Goal: Check status: Check status

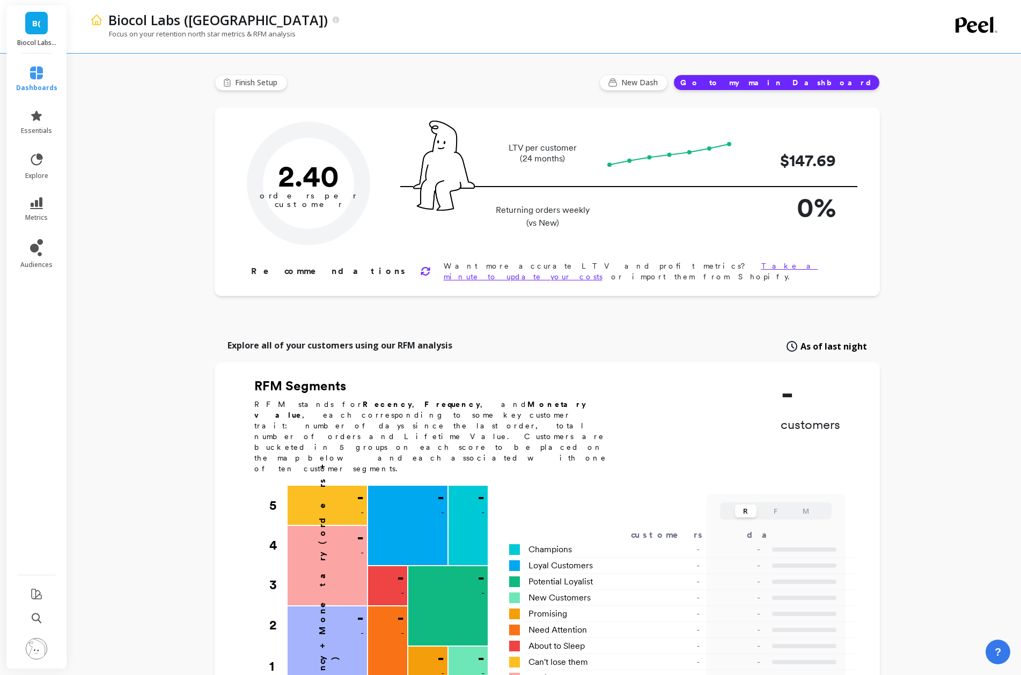
type input "Champions"
type input "18823"
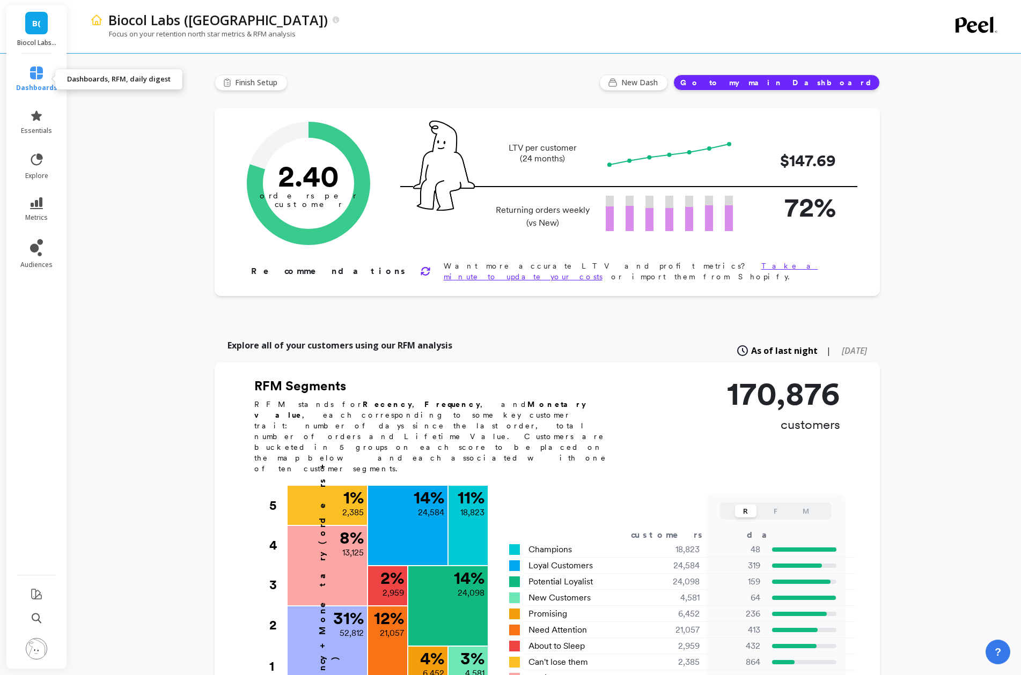
click at [33, 79] on link "dashboards" at bounding box center [36, 79] width 41 height 26
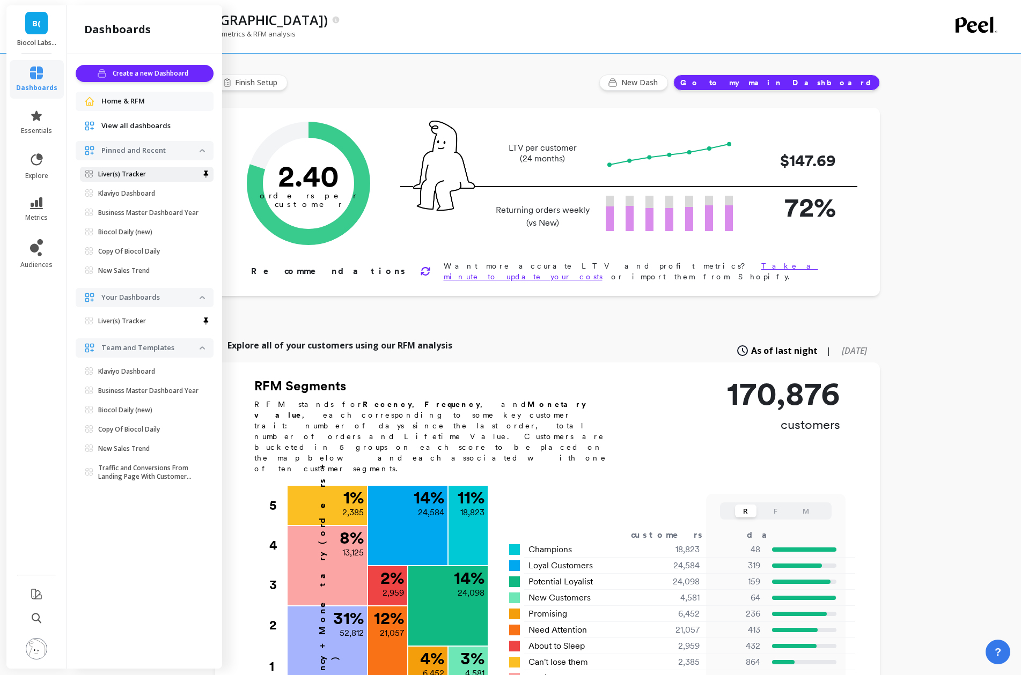
click at [118, 174] on p "Liver(s) Tracker" at bounding box center [122, 174] width 48 height 9
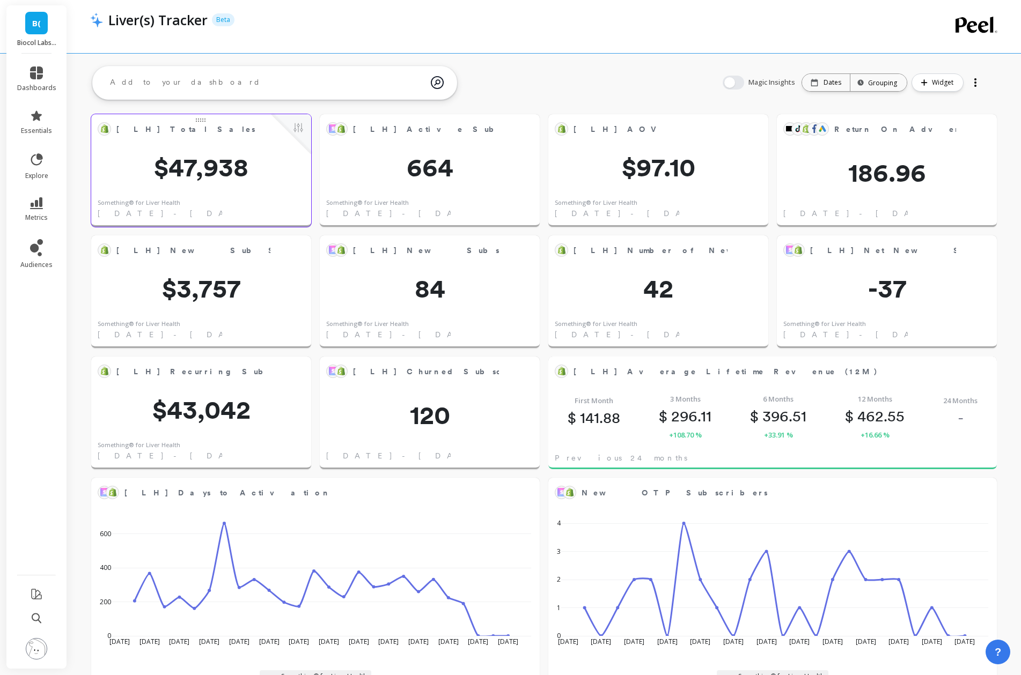
click at [299, 133] on button at bounding box center [298, 128] width 13 height 15
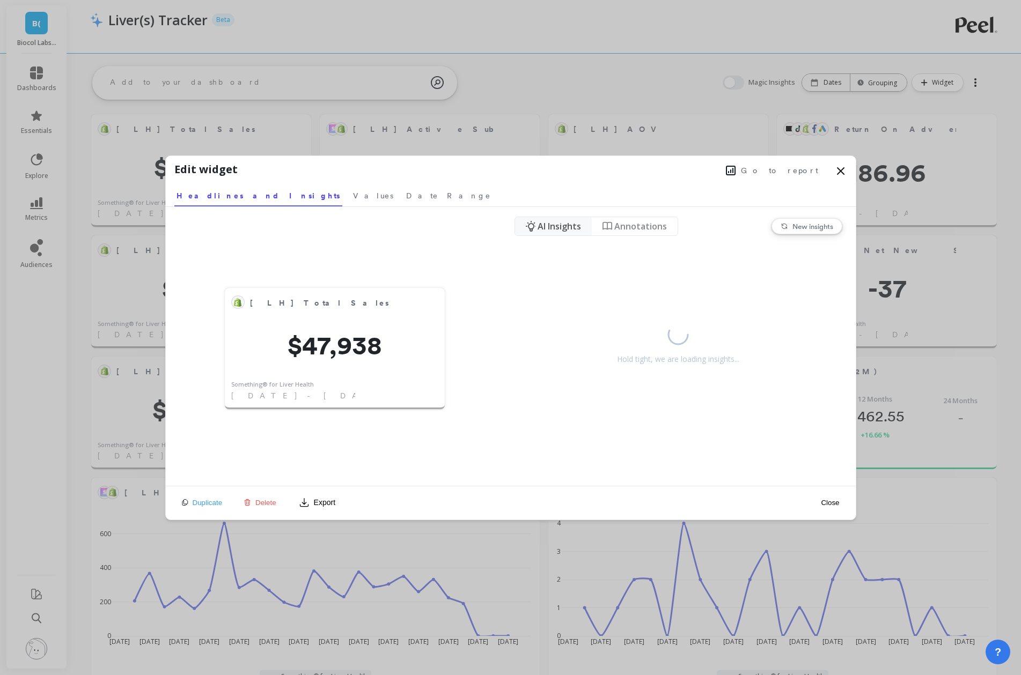
click at [798, 164] on button "Go to report" at bounding box center [771, 171] width 99 height 14
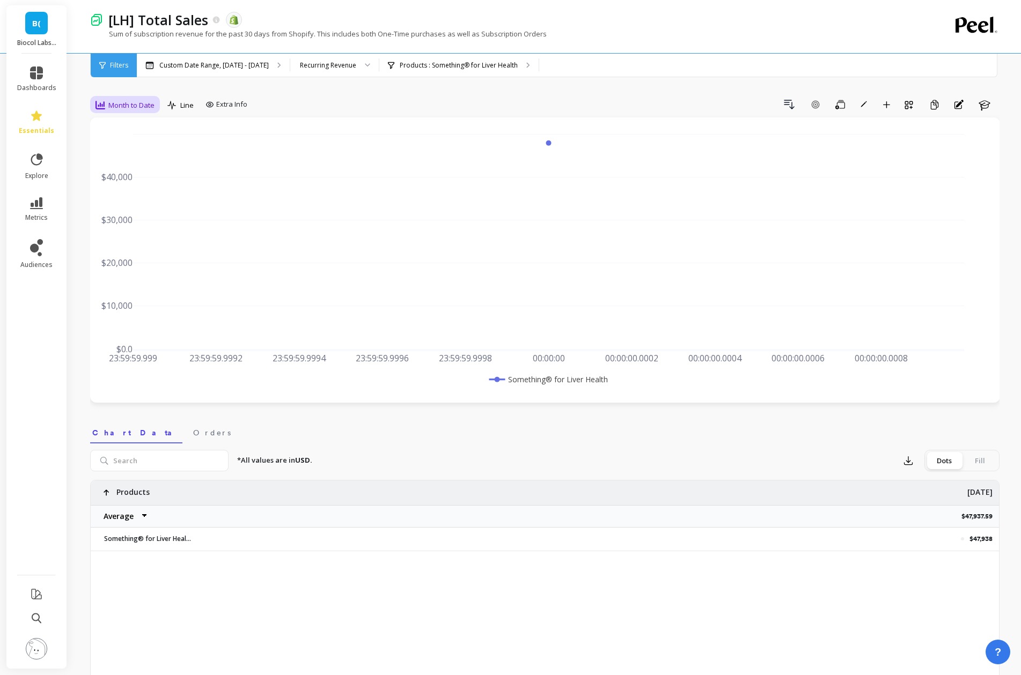
click at [149, 99] on div "Month to Date" at bounding box center [124, 105] width 59 height 13
click at [124, 167] on div "Weekly" at bounding box center [129, 170] width 61 height 10
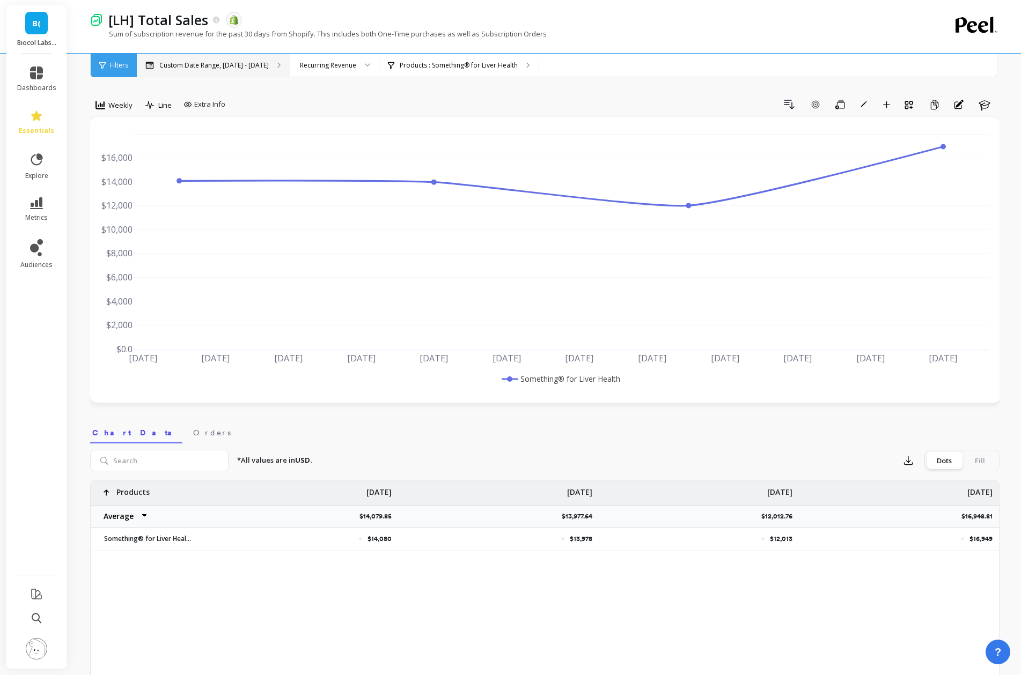
click at [269, 62] on div "Custom Date Range, Aug 1 - Aug 24" at bounding box center [213, 66] width 153 height 24
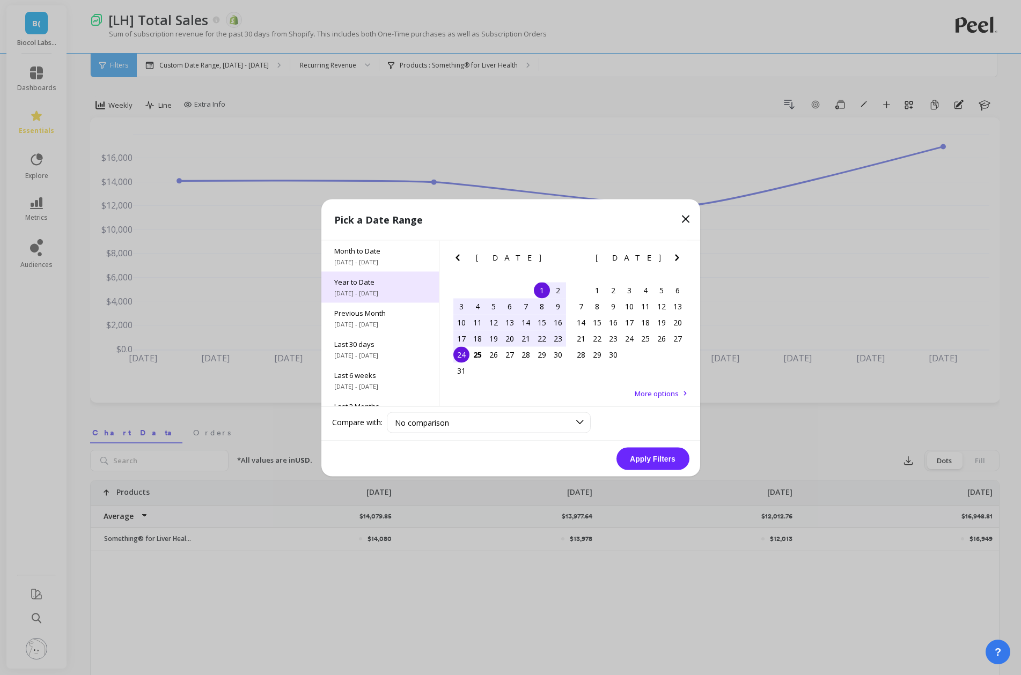
click at [381, 293] on span "1/1/2025 - 8/25/2025" at bounding box center [380, 293] width 92 height 9
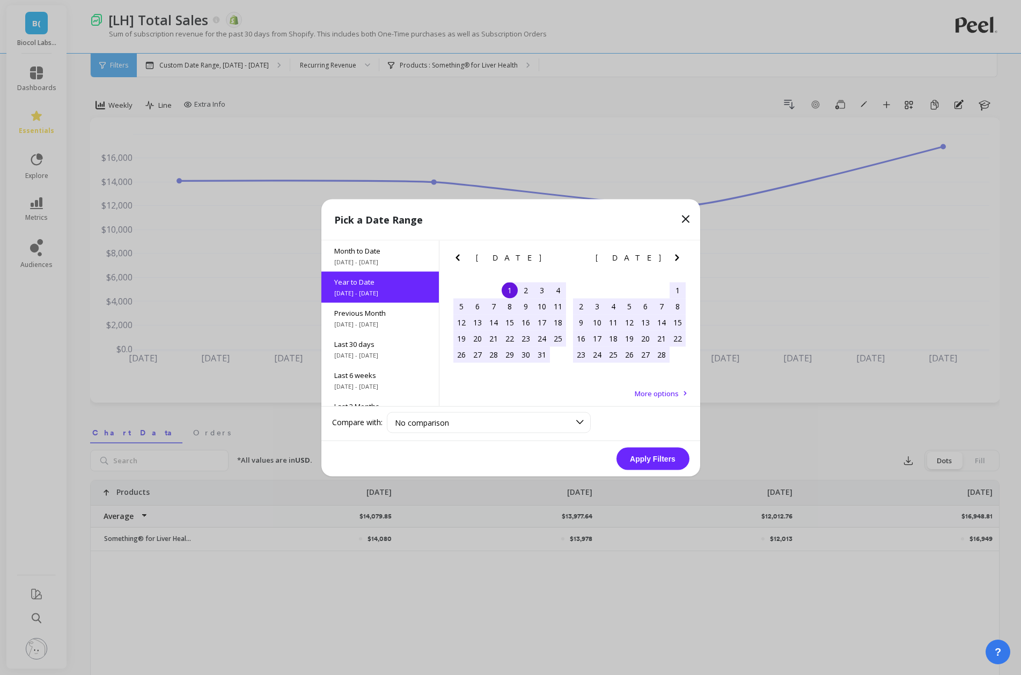
click at [646, 456] on button "Apply Filters" at bounding box center [652, 458] width 73 height 23
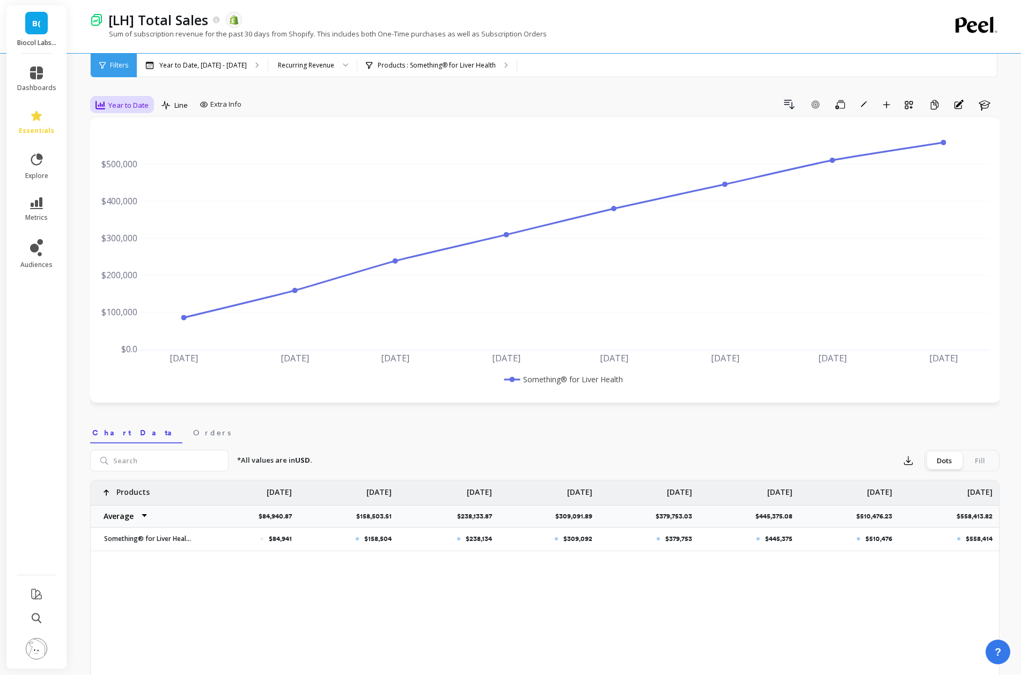
click at [127, 98] on div "Year to Date" at bounding box center [122, 105] width 60 height 18
click at [129, 169] on div "Weekly" at bounding box center [129, 170] width 61 height 10
